Goal: Communication & Community: Answer question/provide support

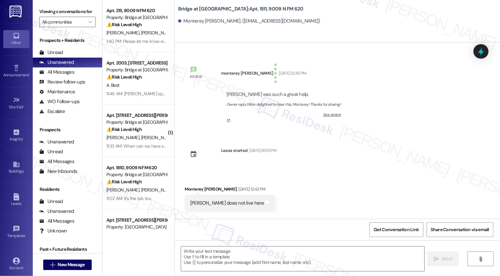
type textarea "Fetching suggested responses. Please feel free to read through the conversation…"
drag, startPoint x: 181, startPoint y: 188, endPoint x: 209, endPoint y: 188, distance: 28.8
click at [209, 188] on div "Monterey Cobb Sep 15, 2025 at 12:42 PM" at bounding box center [230, 189] width 90 height 9
copy div "Monterey Cobb"
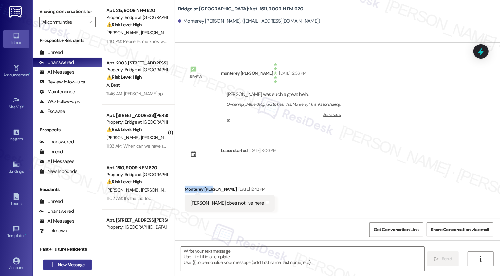
click at [62, 263] on span "New Message" at bounding box center [71, 264] width 27 height 7
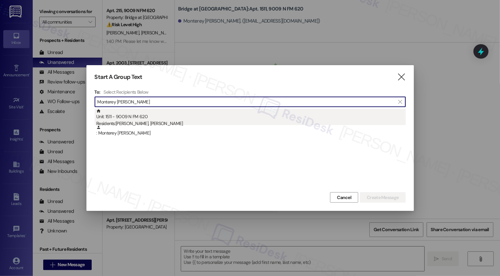
type input "Monterey Cobb"
click at [150, 123] on div "Residents: Annie Cobble, Monterey Cobb" at bounding box center [250, 123] width 309 height 7
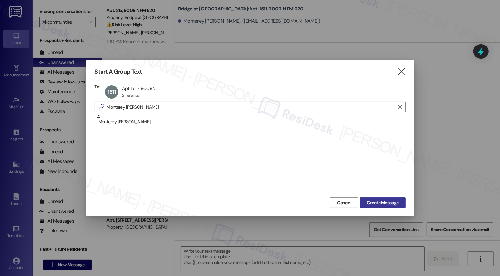
click at [369, 199] on span "Create Message" at bounding box center [382, 202] width 32 height 7
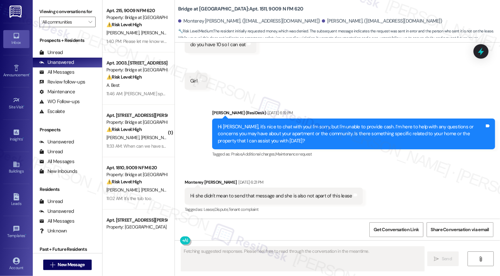
scroll to position [334, 0]
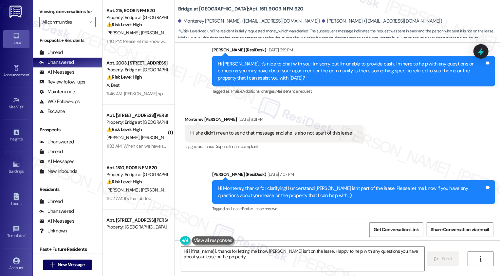
type textarea "Hi {{first_name}}, thanks for letting me know Annie isn't on the lease. Happy t…"
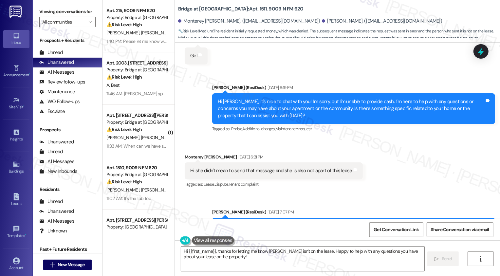
scroll to position [302, 0]
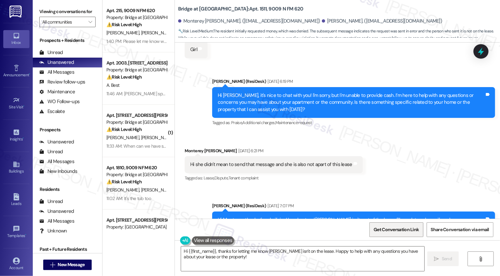
click at [382, 231] on span "Get Conversation Link" at bounding box center [395, 229] width 45 height 7
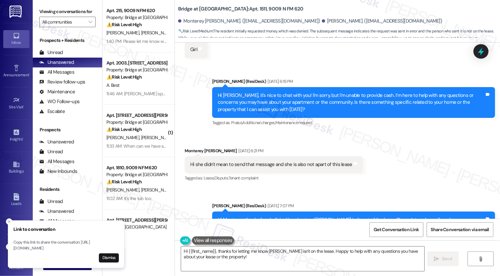
scroll to position [334, 0]
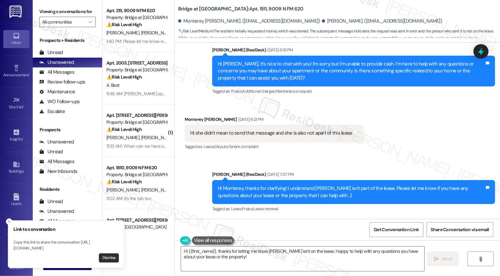
click at [110, 259] on button "Dismiss" at bounding box center [109, 257] width 20 height 9
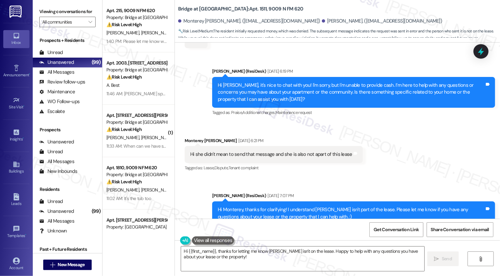
scroll to position [323, 0]
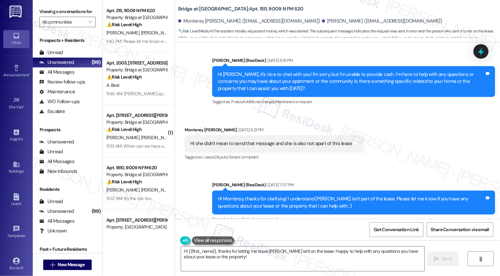
drag, startPoint x: 286, startPoint y: 21, endPoint x: 313, endPoint y: 21, distance: 26.8
click at [322, 21] on div "Annie Cobble. (anniecobb32@gmail.com)" at bounding box center [382, 21] width 120 height 7
drag, startPoint x: 313, startPoint y: 21, endPoint x: 285, endPoint y: 20, distance: 27.8
click at [322, 20] on div "Annie Cobble. (anniecobb32@gmail.com)" at bounding box center [382, 21] width 120 height 7
copy div "Annie Cobble."
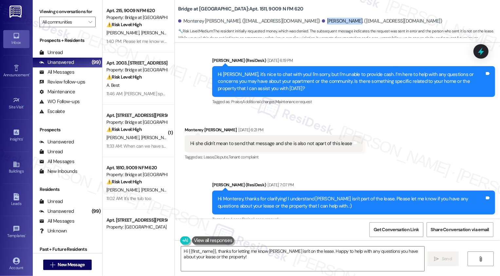
scroll to position [334, 0]
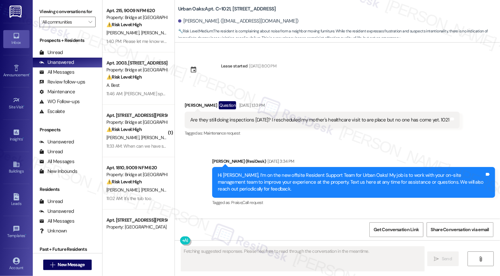
scroll to position [3181, 0]
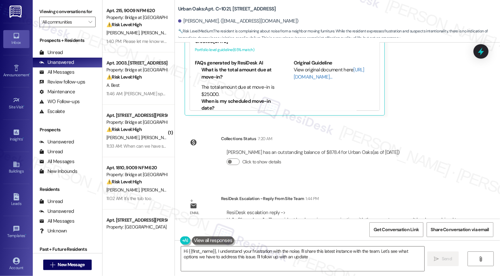
type textarea "Hi {{first_name}}, I understand your frustration with the noise. I'll share thi…"
